Goal: Task Accomplishment & Management: Complete application form

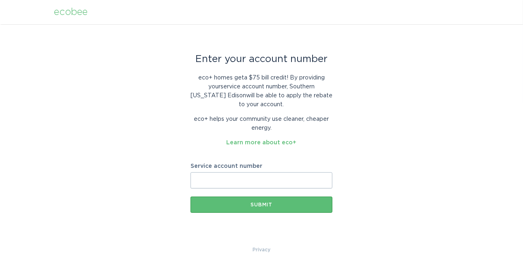
paste input "8001418875"
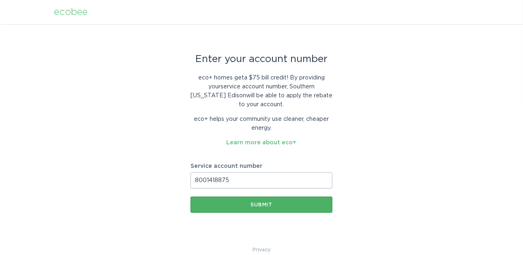
type input "8001418875"
click at [254, 202] on div "Submit" at bounding box center [262, 204] width 134 height 5
